Goal: Check status: Check status

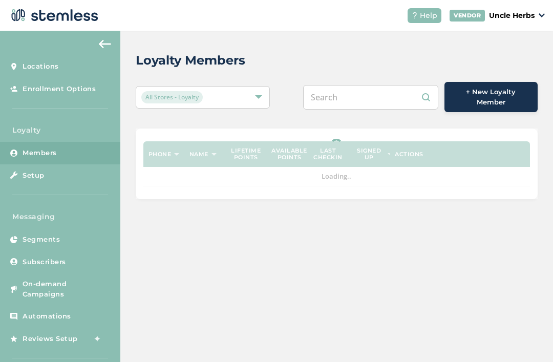
click at [381, 93] on input "text" at bounding box center [370, 97] width 135 height 25
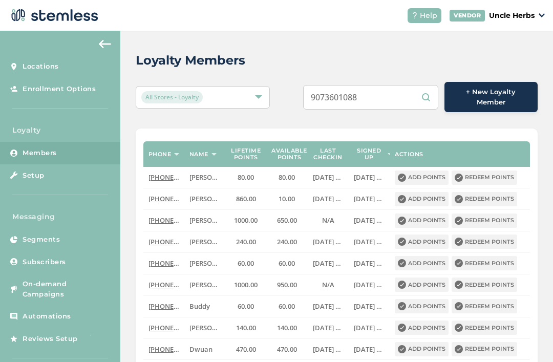
type input "9073601088"
click at [310, 65] on div "Loyalty Members" at bounding box center [333, 60] width 394 height 18
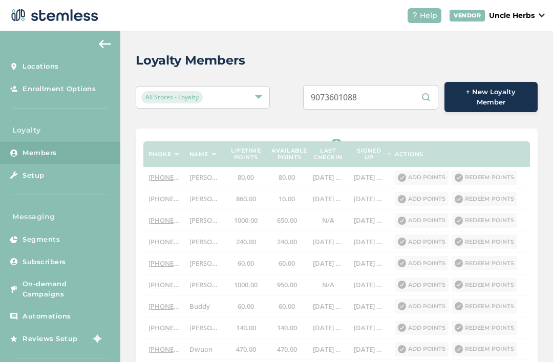
click at [294, 81] on div "Loyalty Members All Stores - Loyalty 9073601088 + New Loyalty Member Phone Name…" at bounding box center [336, 330] width 433 height 599
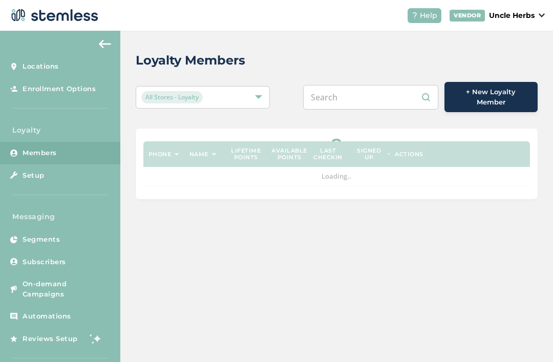
click at [381, 85] on input "text" at bounding box center [370, 97] width 135 height 25
click at [417, 49] on div "Loyalty Members All Stores - Loyalty + New Loyalty Member Phone Name Lifetime p…" at bounding box center [336, 125] width 433 height 189
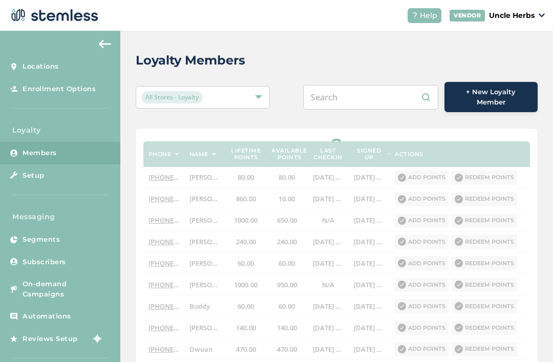
click at [352, 100] on input "text" at bounding box center [370, 97] width 135 height 25
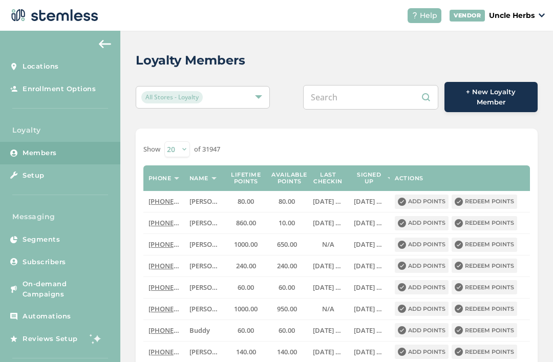
click at [353, 98] on input "text" at bounding box center [370, 97] width 135 height 25
paste input "9073601088"
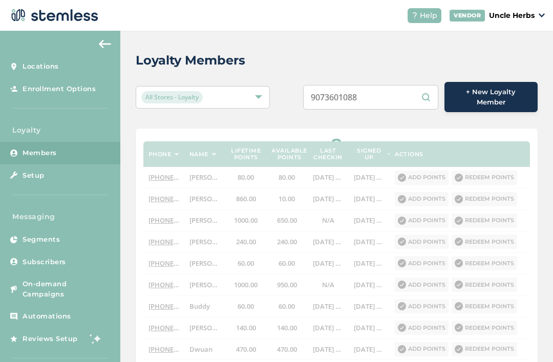
type input "9073601088"
click at [310, 60] on div "Loyalty Members" at bounding box center [333, 60] width 394 height 18
